Goal: Check status: Check status

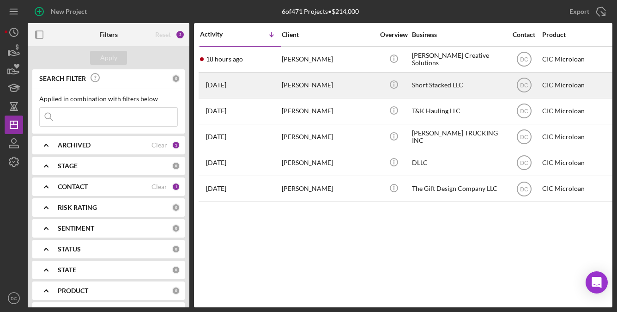
click at [294, 83] on div "[PERSON_NAME]" at bounding box center [328, 85] width 92 height 24
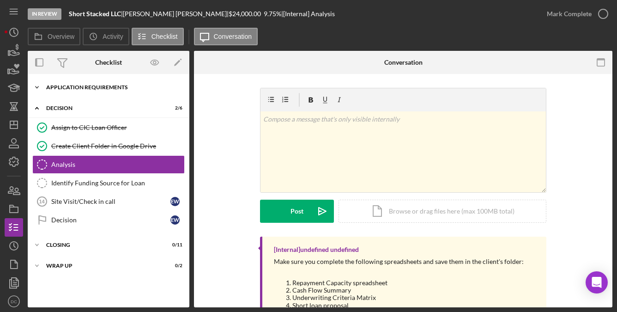
click at [120, 85] on div "APPLICATION REQUIREMENTS" at bounding box center [112, 88] width 132 height 6
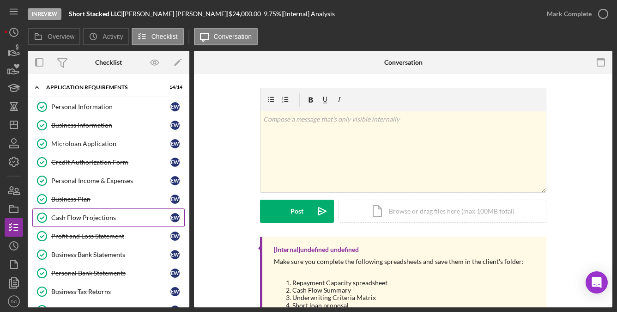
click at [140, 217] on div "Cash Flow Projections" at bounding box center [110, 217] width 119 height 7
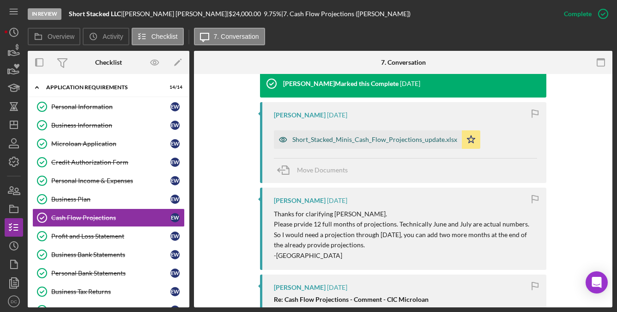
click at [381, 136] on div "Short_Stacked_Minis_Cash_Flow_Projections_update.xlsx" at bounding box center [374, 139] width 165 height 7
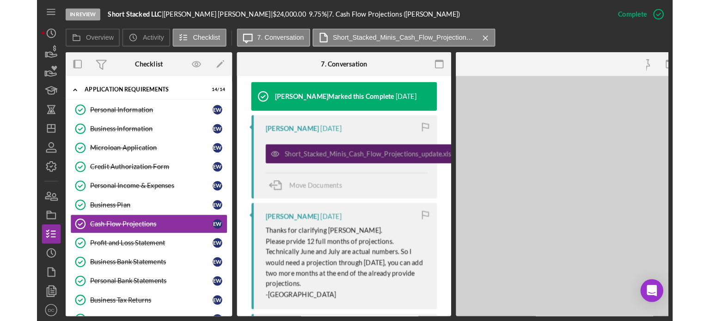
scroll to position [323, 0]
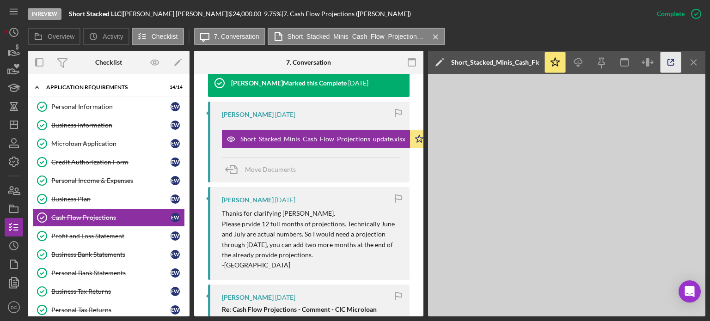
click at [617, 57] on icon "button" at bounding box center [670, 62] width 21 height 21
